Goal: Task Accomplishment & Management: Use online tool/utility

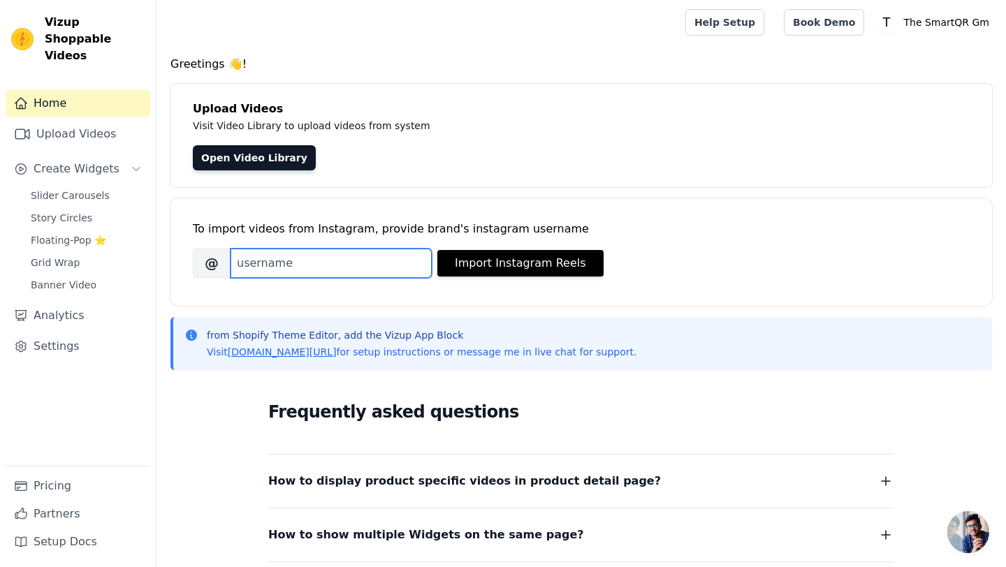
click at [278, 262] on input "Brand's Instagram Username" at bounding box center [331, 263] width 201 height 29
click at [265, 291] on div "To import videos from Instagram, provide brand's instagram username [PERSON_NAM…" at bounding box center [580, 252] width 821 height 108
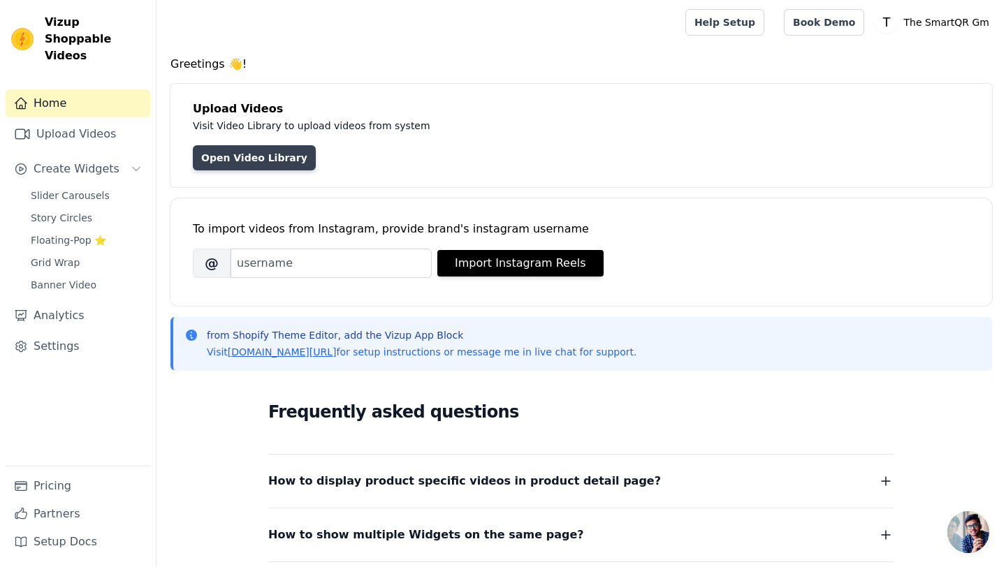
click at [258, 147] on link "Open Video Library" at bounding box center [254, 157] width 123 height 25
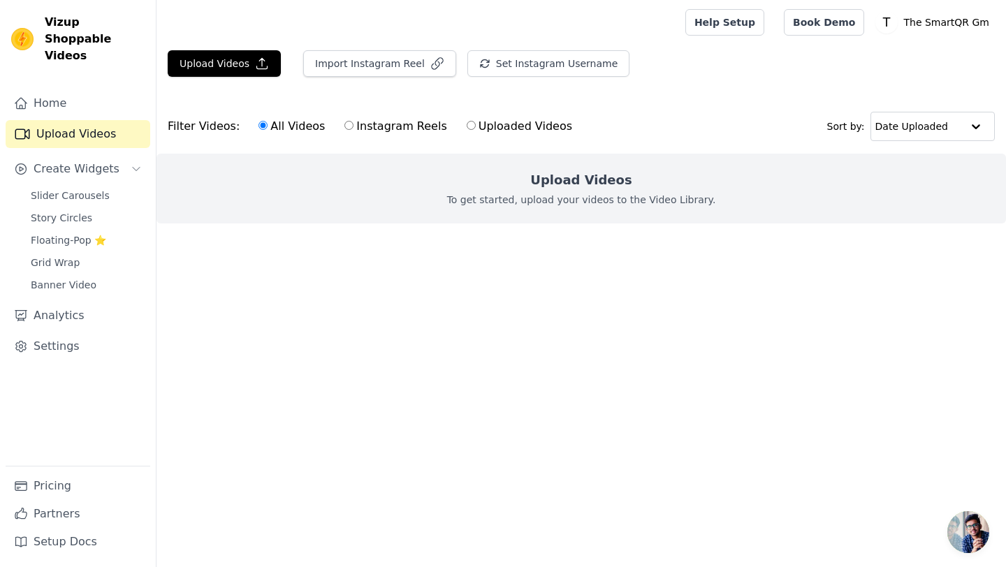
click at [344, 127] on input "Instagram Reels" at bounding box center [348, 125] width 9 height 9
radio input "true"
click at [383, 64] on button "Import Instagram Reel" at bounding box center [379, 63] width 153 height 27
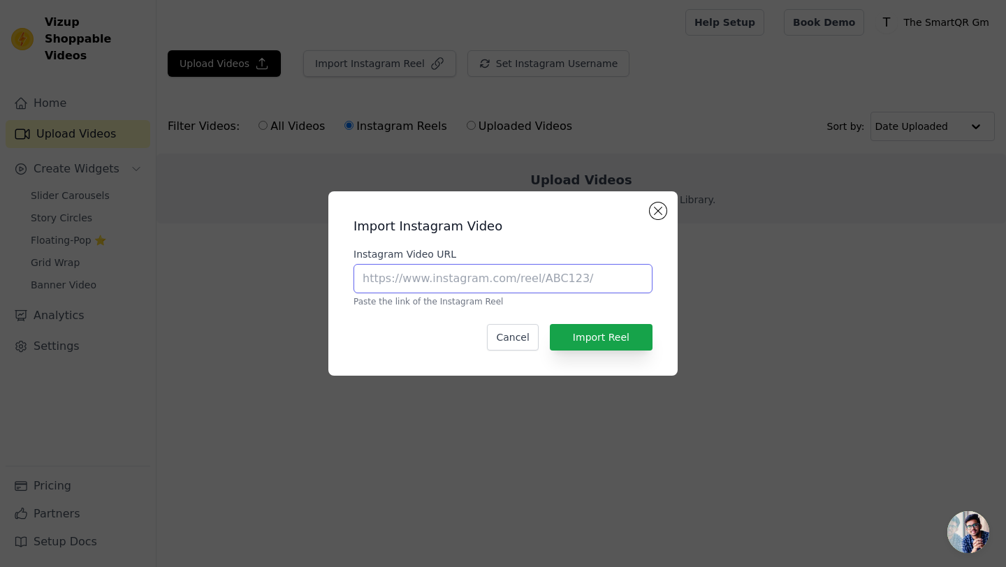
click at [400, 281] on input "Instagram Video URL" at bounding box center [502, 278] width 299 height 29
click at [508, 336] on button "Cancel" at bounding box center [512, 337] width 51 height 27
